Goal: Task Accomplishment & Management: Manage account settings

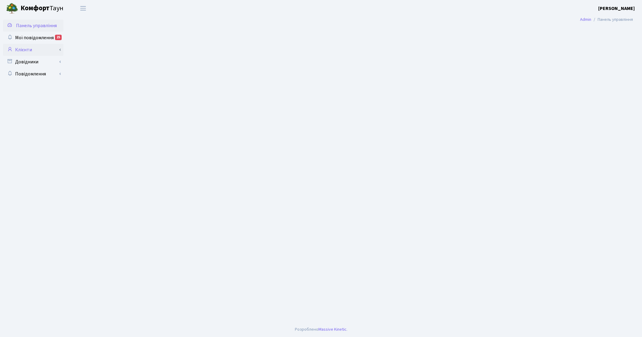
click at [25, 47] on link "Клієнти" at bounding box center [33, 50] width 60 height 12
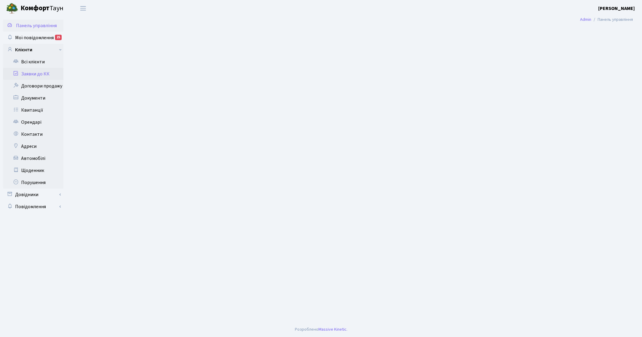
click at [40, 73] on link "Заявки до КК" at bounding box center [33, 74] width 60 height 12
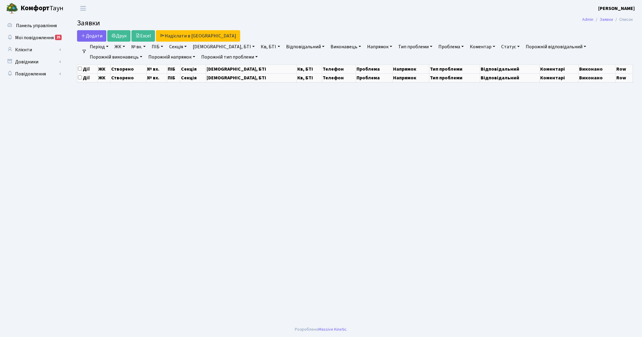
select select "25"
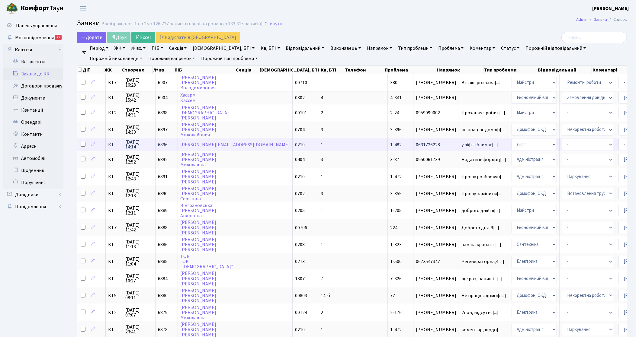
click at [113, 145] on span "КТ" at bounding box center [114, 144] width 12 height 5
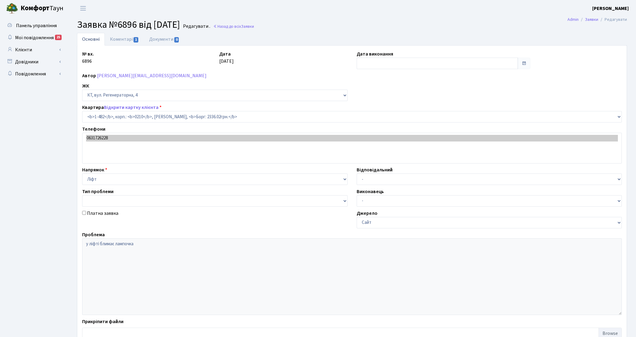
select select "400"
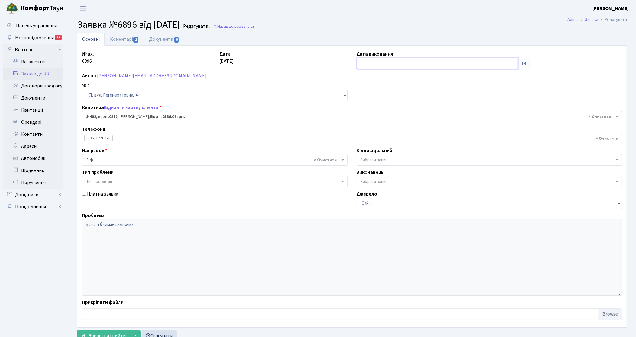
click at [380, 65] on input "text" at bounding box center [438, 63] width 162 height 11
click at [373, 112] on td "12" at bounding box center [371, 112] width 9 height 9
type input "[DATE]"
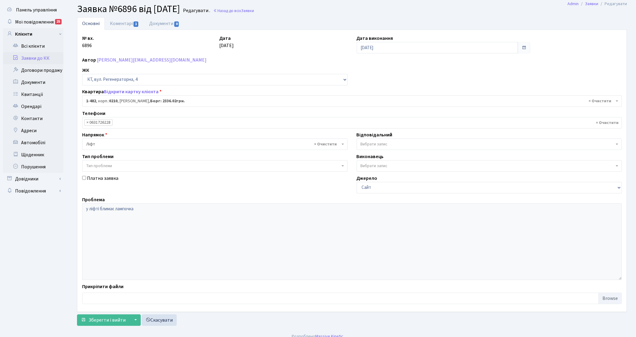
scroll to position [23, 0]
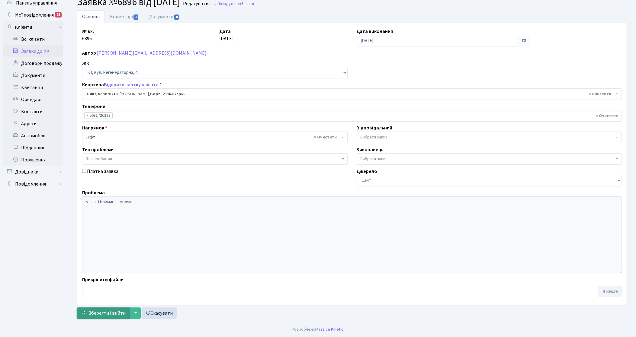
click at [99, 315] on span "Зберегти і вийти" at bounding box center [106, 313] width 37 height 7
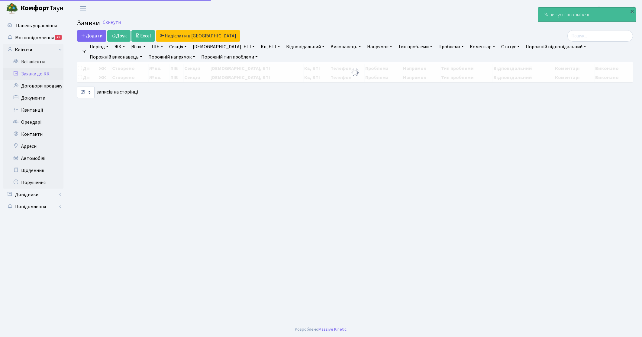
select select "25"
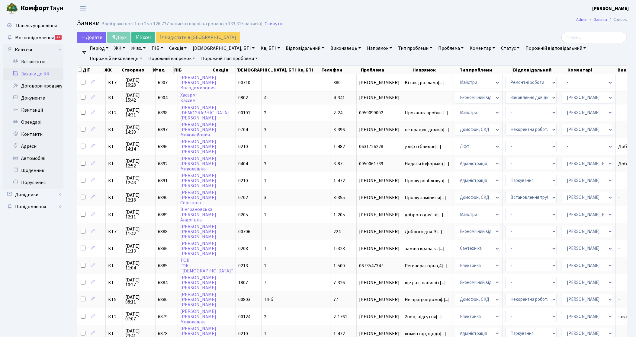
click at [364, 48] on link "Напрямок" at bounding box center [379, 48] width 30 height 10
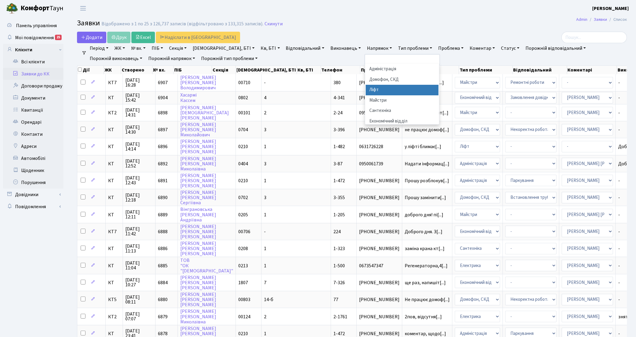
click at [366, 91] on li "Ліфт" at bounding box center [402, 90] width 73 height 11
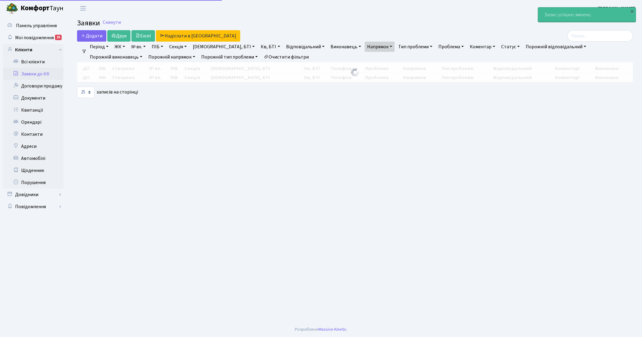
select select "25"
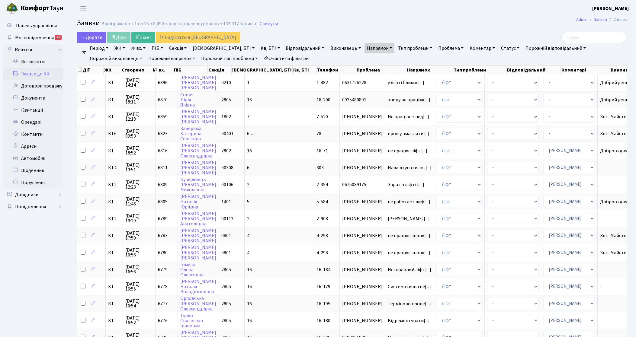
click at [261, 60] on link "Очистити фільтри" at bounding box center [286, 58] width 50 height 10
